Goal: Transaction & Acquisition: Download file/media

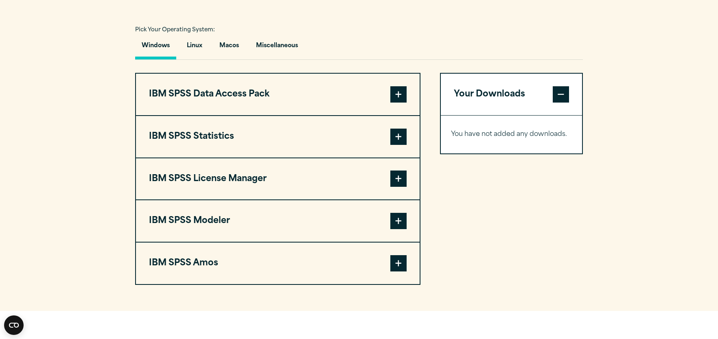
scroll to position [611, 0]
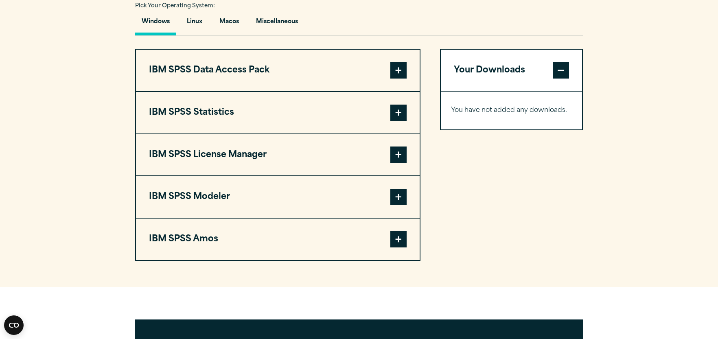
click at [400, 112] on span at bounding box center [399, 113] width 16 height 16
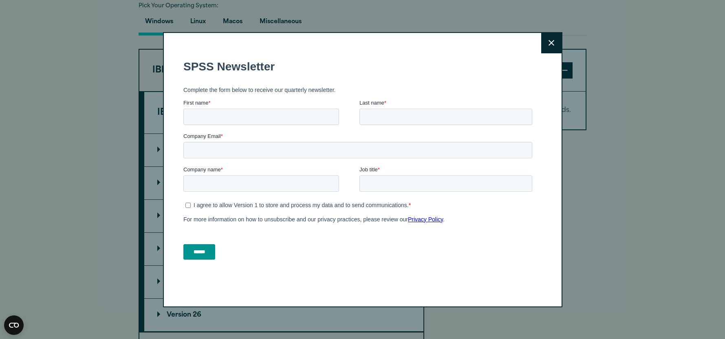
click at [548, 42] on icon at bounding box center [551, 43] width 6 height 6
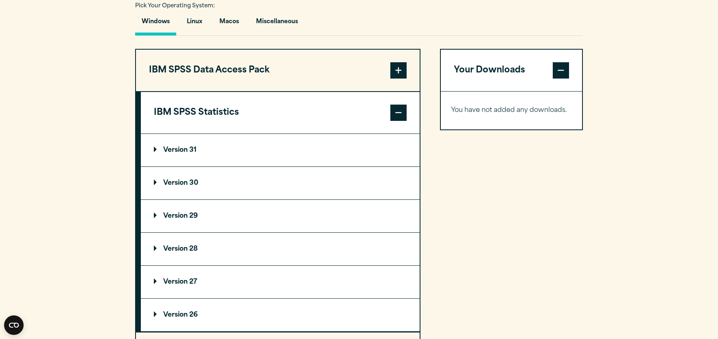
scroll to position [652, 0]
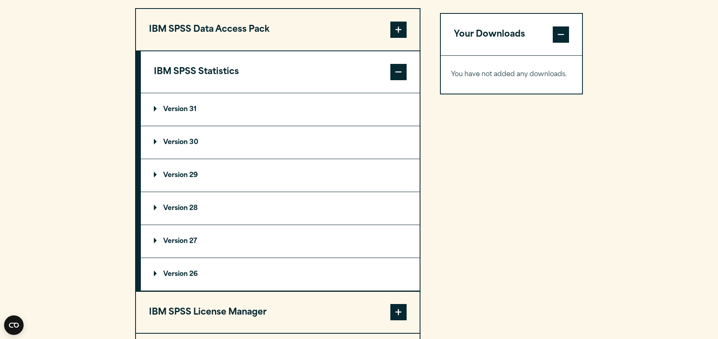
click at [185, 143] on p "Version 30" at bounding box center [176, 142] width 44 height 7
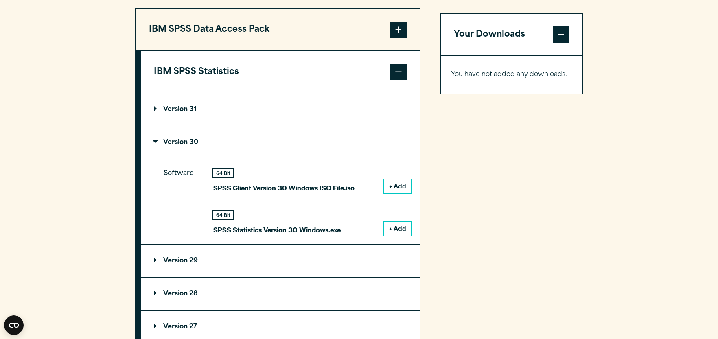
click at [402, 227] on button "+ Add" at bounding box center [397, 229] width 27 height 14
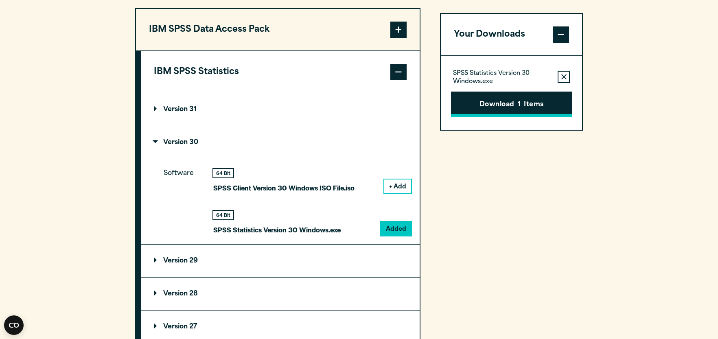
click at [508, 103] on button "Download 1 Items" at bounding box center [511, 104] width 121 height 25
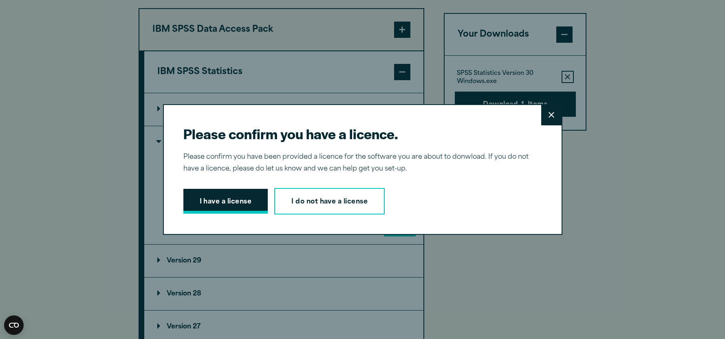
click at [230, 202] on button "I have a license" at bounding box center [225, 201] width 85 height 25
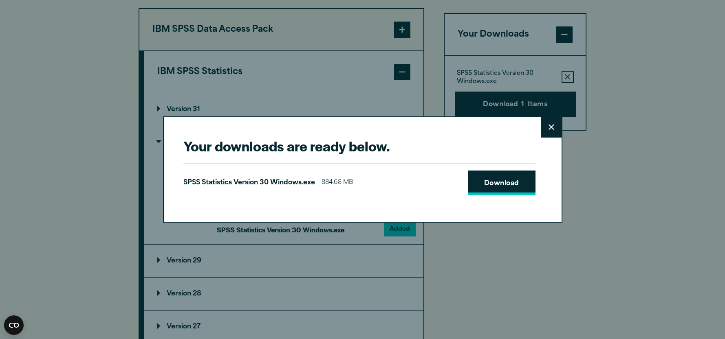
click at [503, 176] on link "Download" at bounding box center [502, 183] width 68 height 25
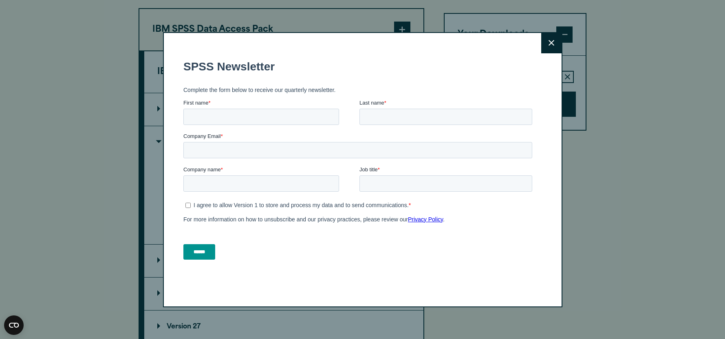
drag, startPoint x: 466, startPoint y: 44, endPoint x: 519, endPoint y: 46, distance: 52.6
click at [427, 47] on div "Close" at bounding box center [362, 169] width 399 height 275
click at [544, 48] on button "Close" at bounding box center [551, 43] width 20 height 20
